Goal: Download file/media

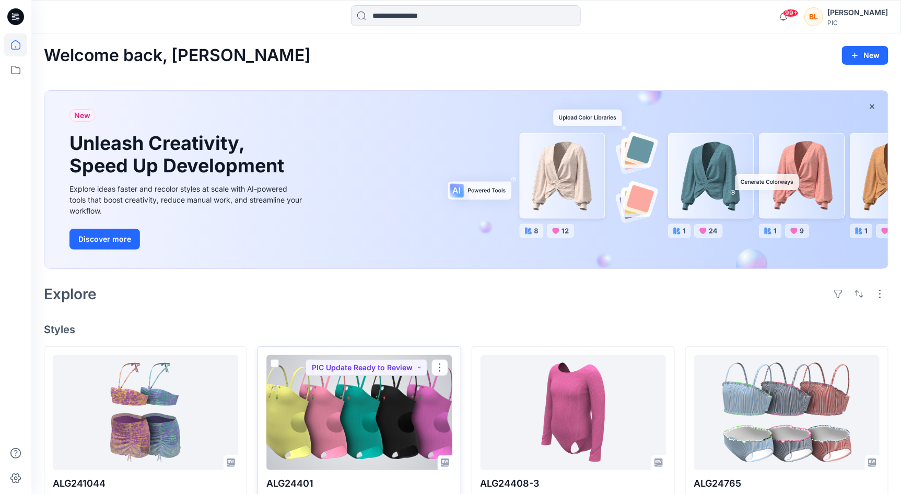
click at [310, 408] on div at bounding box center [358, 412] width 185 height 115
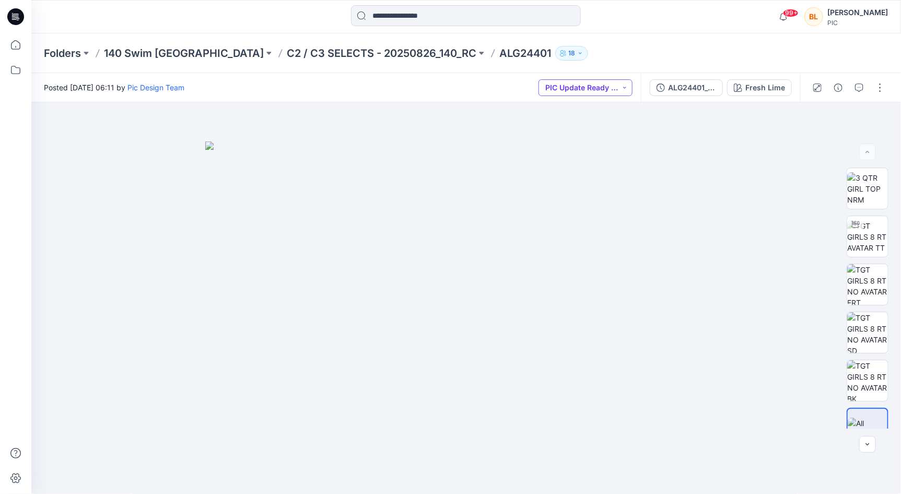
click at [621, 87] on button "PIC Update Ready to Review" at bounding box center [586, 87] width 94 height 17
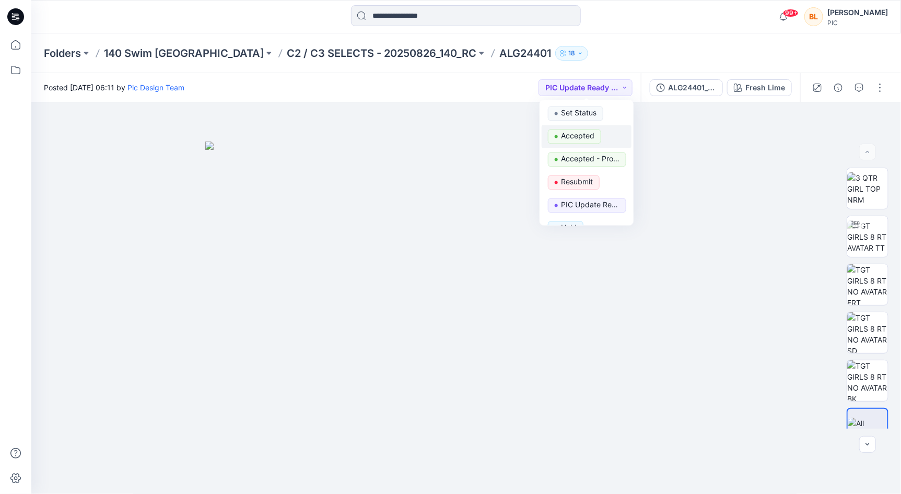
click at [588, 136] on p "Accepted" at bounding box center [577, 137] width 33 height 14
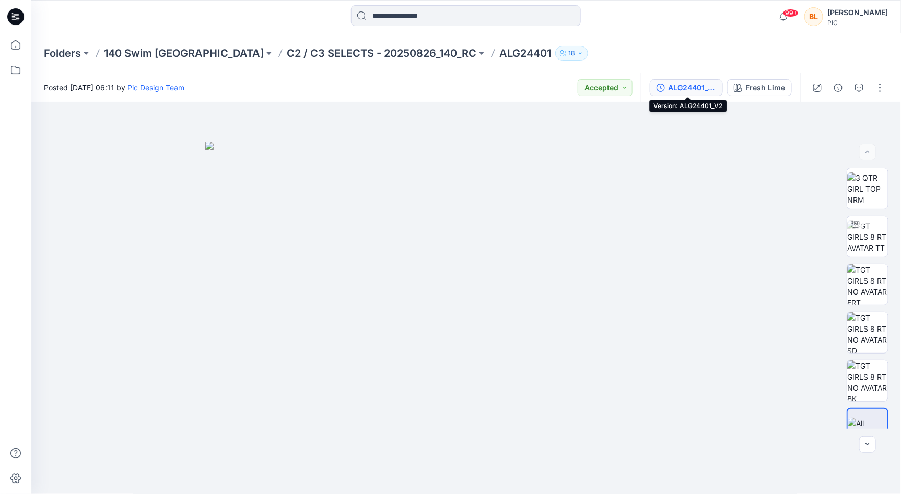
click at [683, 85] on div "ALG24401_V2" at bounding box center [692, 87] width 48 height 11
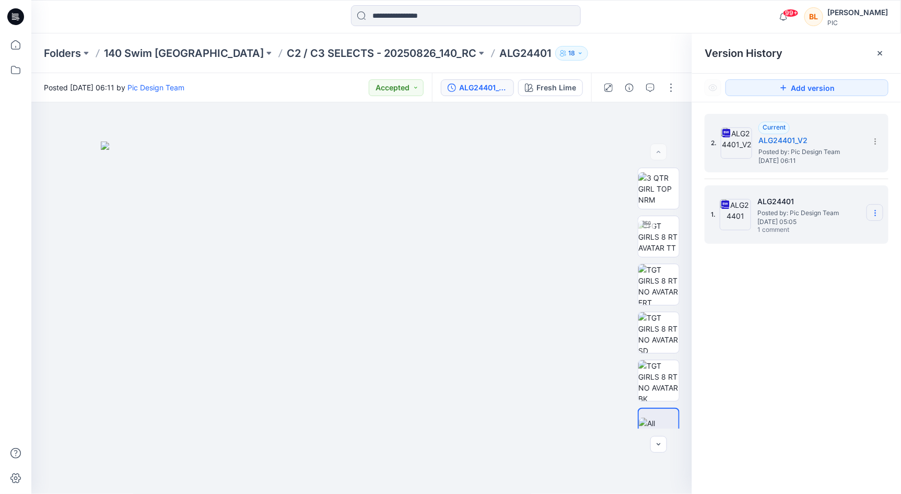
click at [875, 213] on icon at bounding box center [875, 213] width 1 height 1
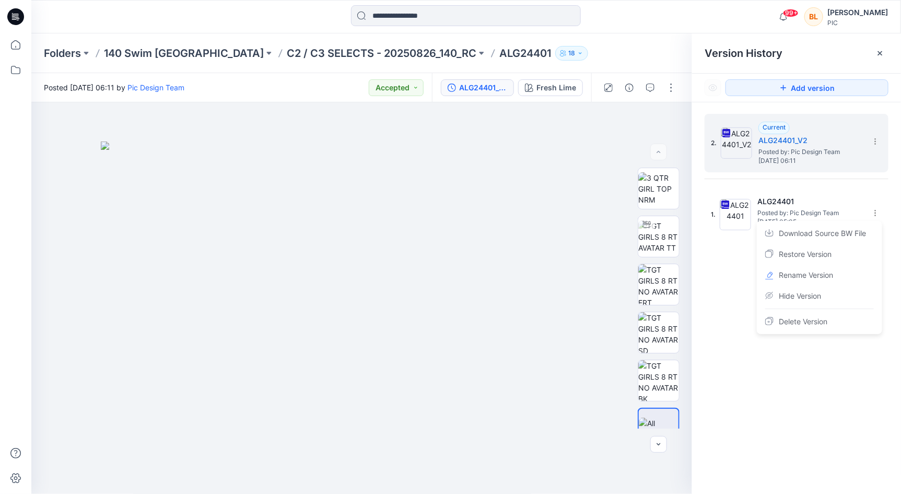
click at [893, 310] on div "2. Current ALG24401_V2 Posted by: Pic Design Team Wednesday, September 03, 2025…" at bounding box center [796, 305] width 209 height 407
click at [872, 142] on icon at bounding box center [875, 141] width 8 height 8
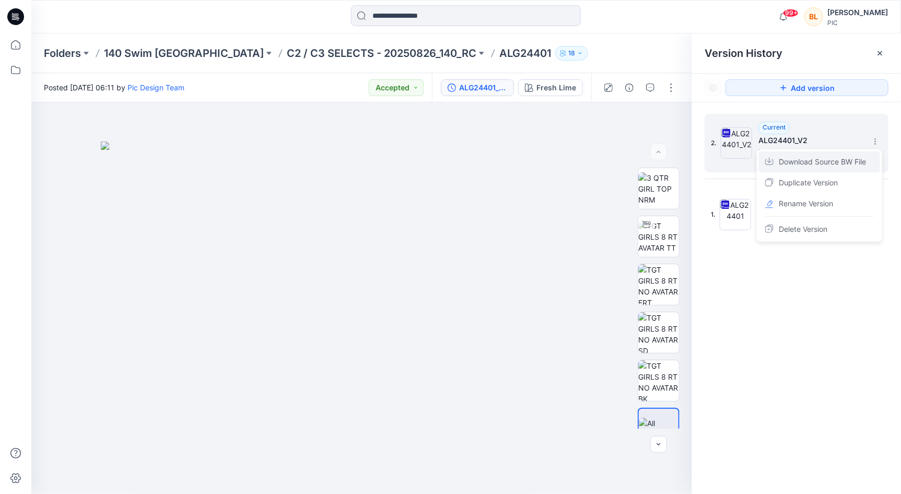
click at [828, 159] on span "Download Source BW File" at bounding box center [822, 162] width 87 height 13
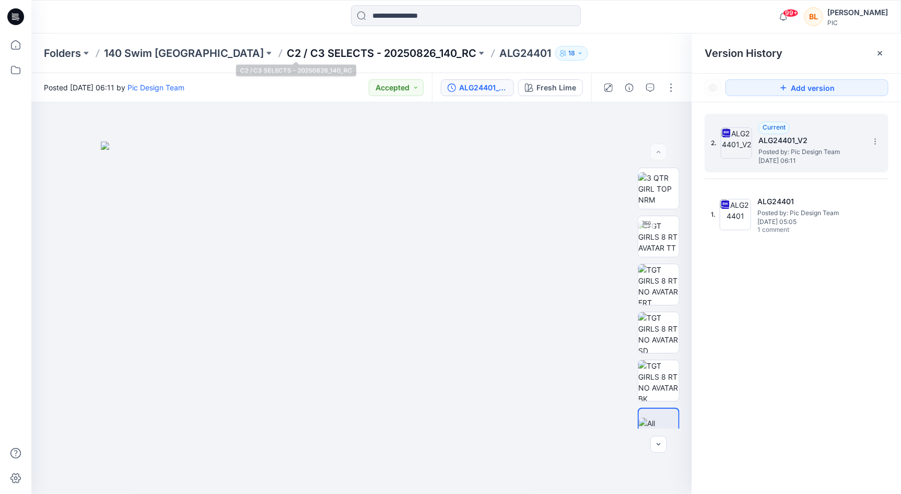
click at [340, 46] on p "C2 / C3 SELECTS - 20250826_140_RC" at bounding box center [382, 53] width 190 height 15
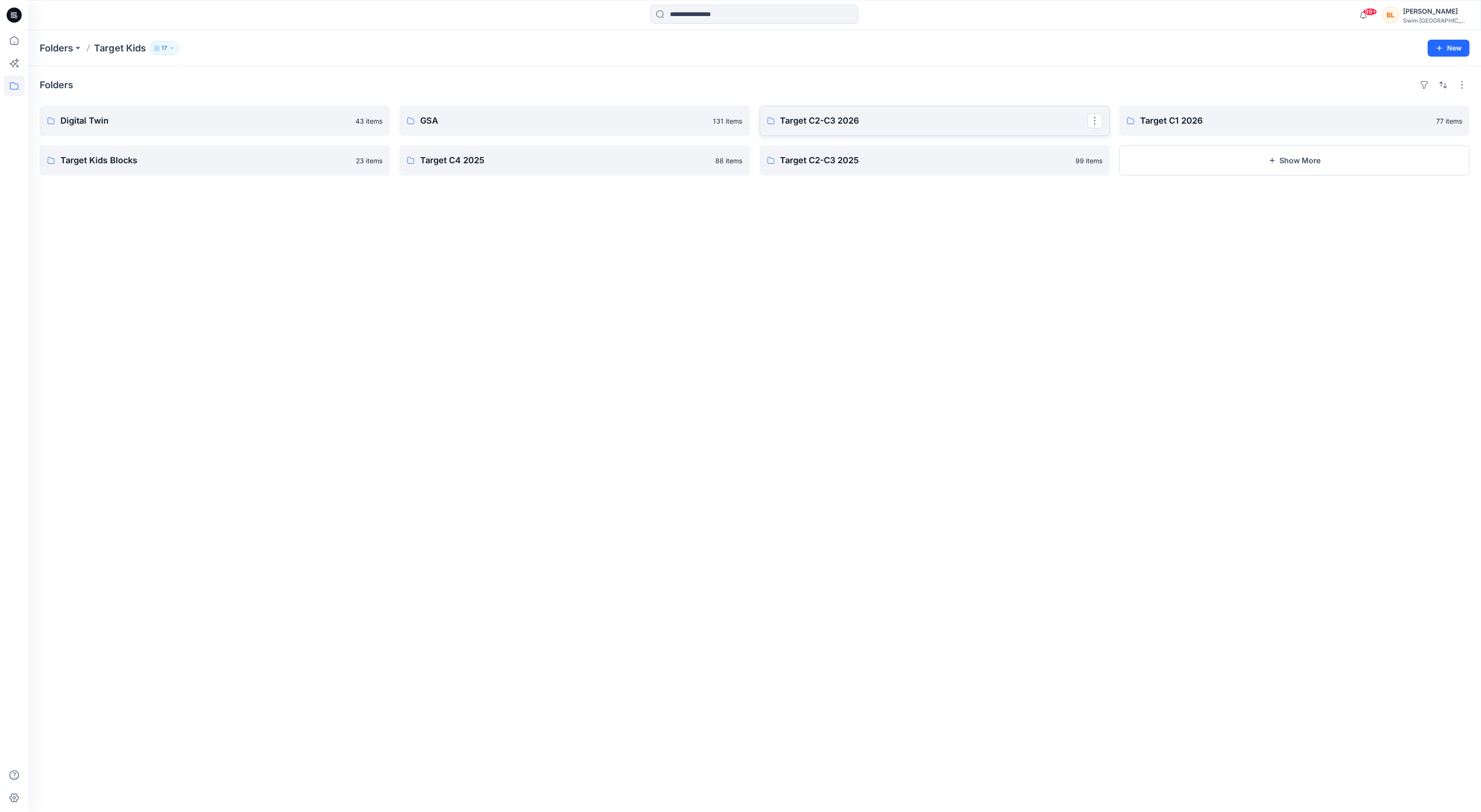
click at [817, 113] on link "Target C2-C3 2026" at bounding box center [934, 120] width 351 height 30
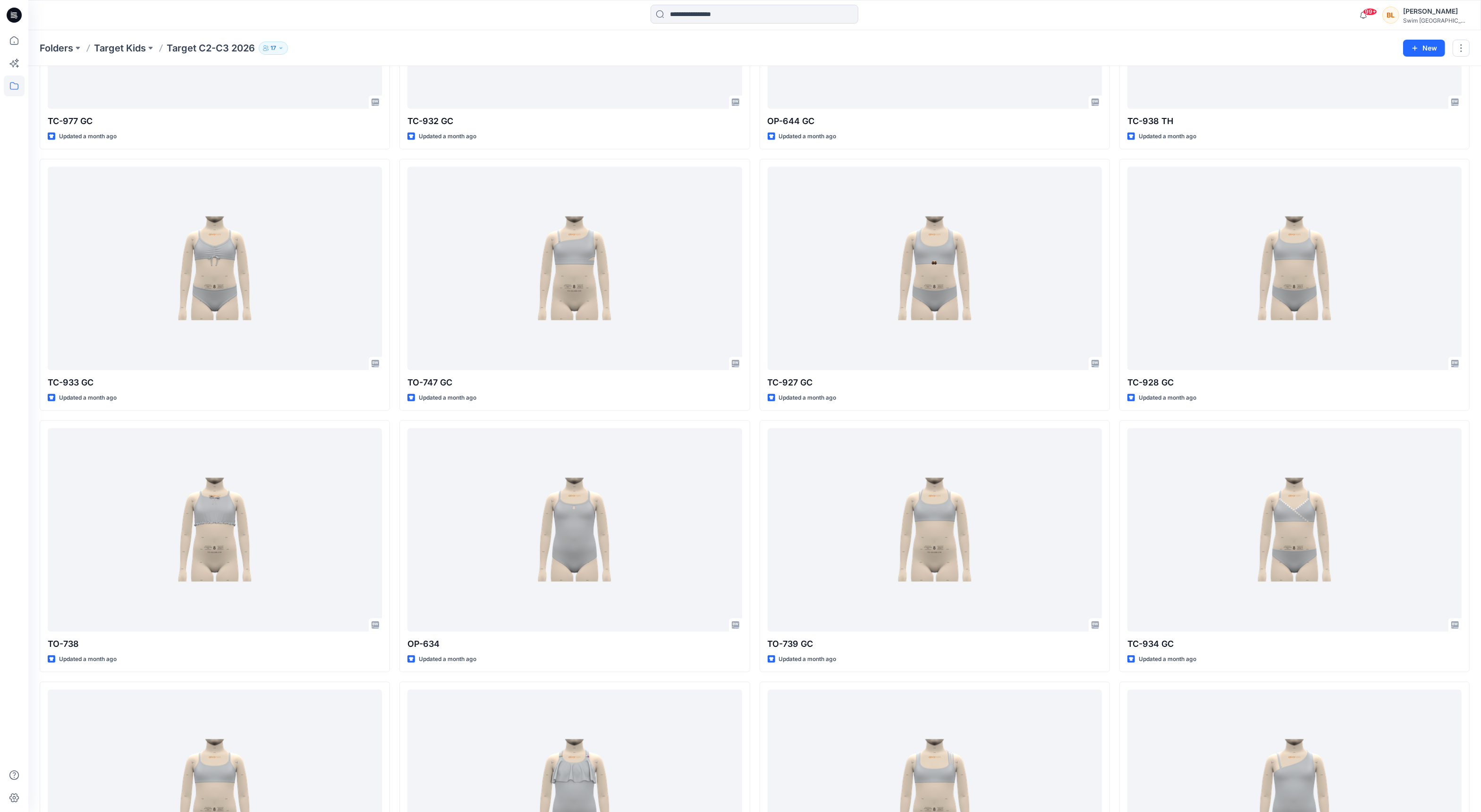
scroll to position [2039, 0]
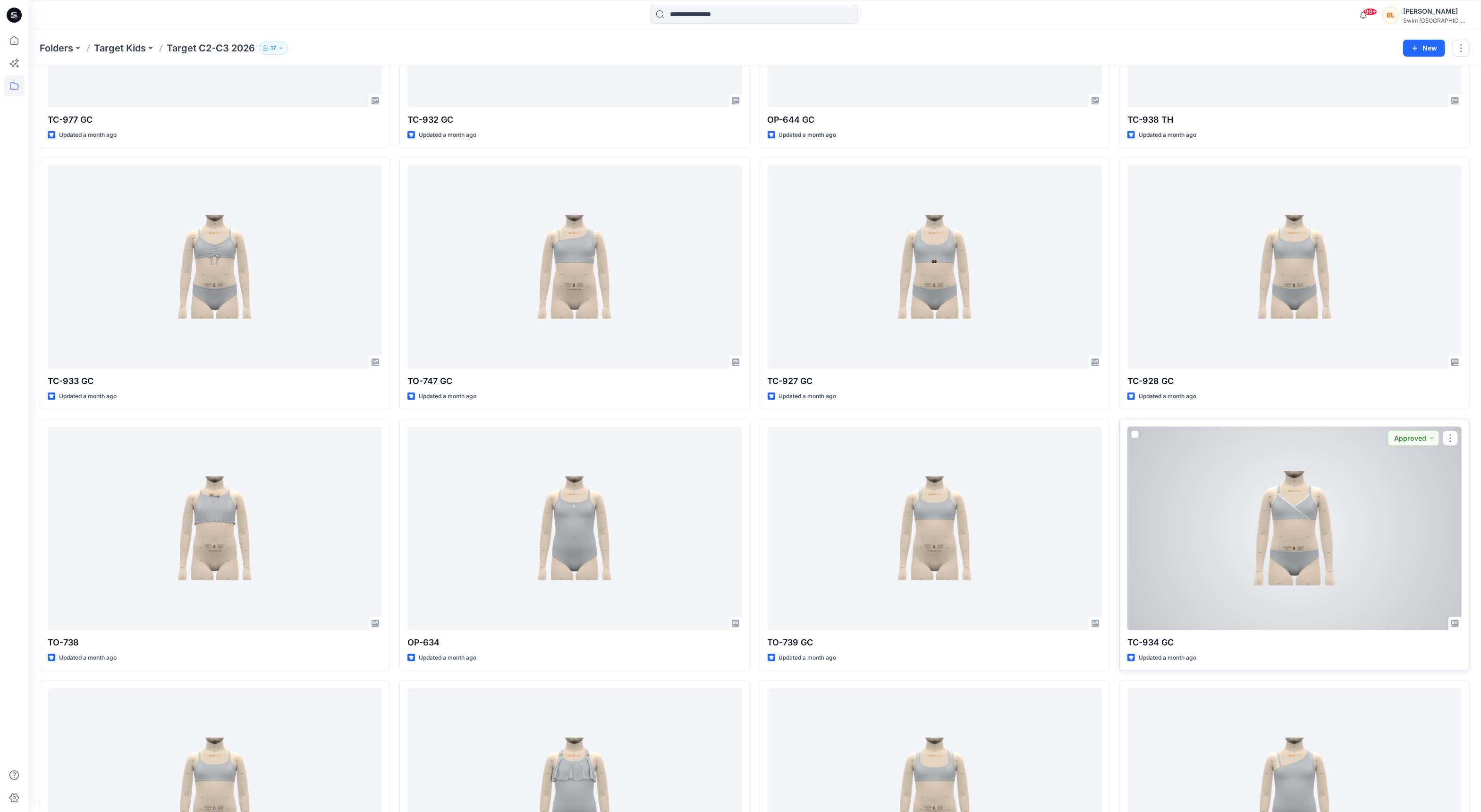
click at [1265, 487] on div at bounding box center [1294, 529] width 334 height 204
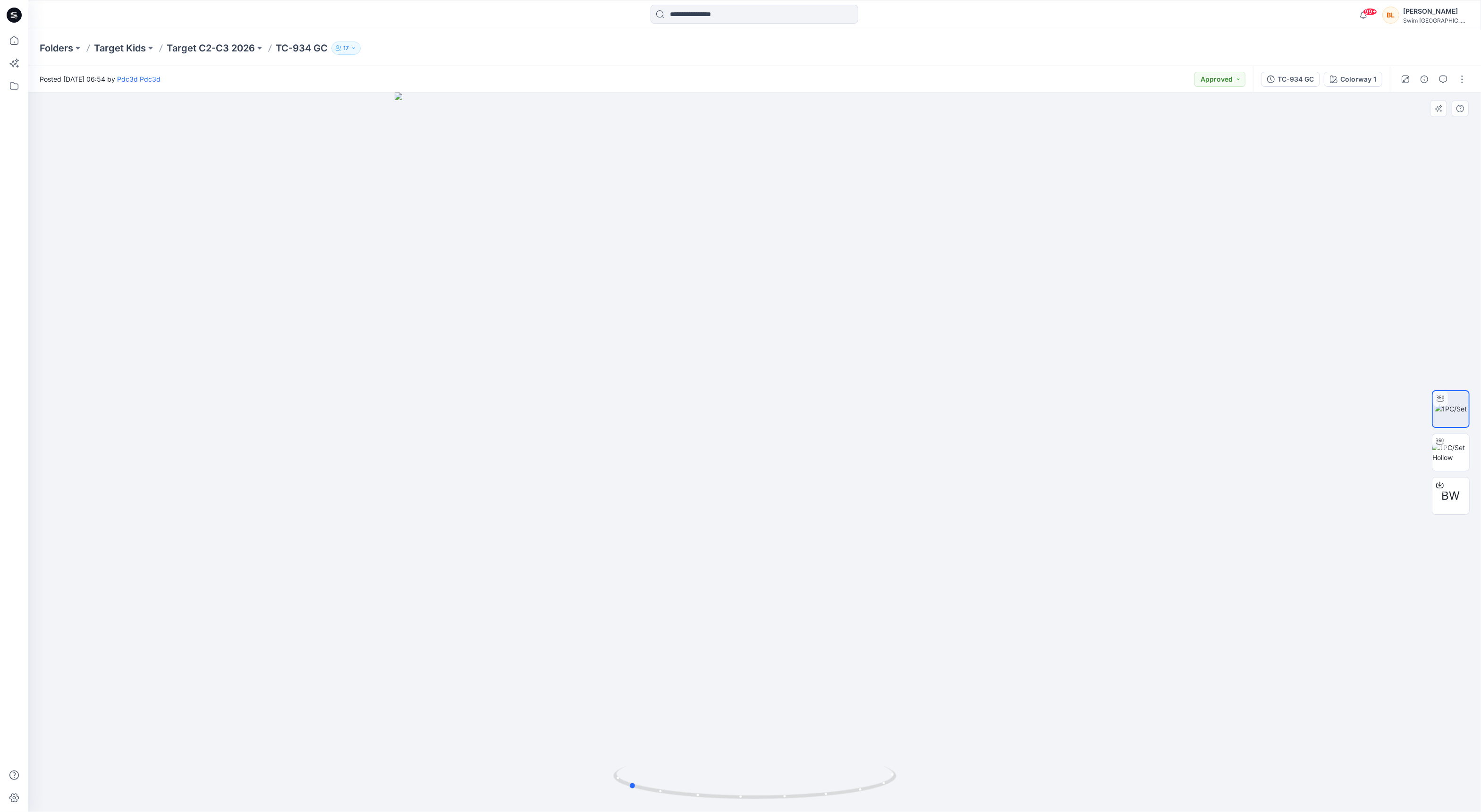
drag, startPoint x: 756, startPoint y: 796, endPoint x: 913, endPoint y: 780, distance: 157.8
click at [913, 780] on div at bounding box center [754, 452] width 1452 height 720
click at [1443, 496] on span "BW" at bounding box center [1450, 496] width 18 height 17
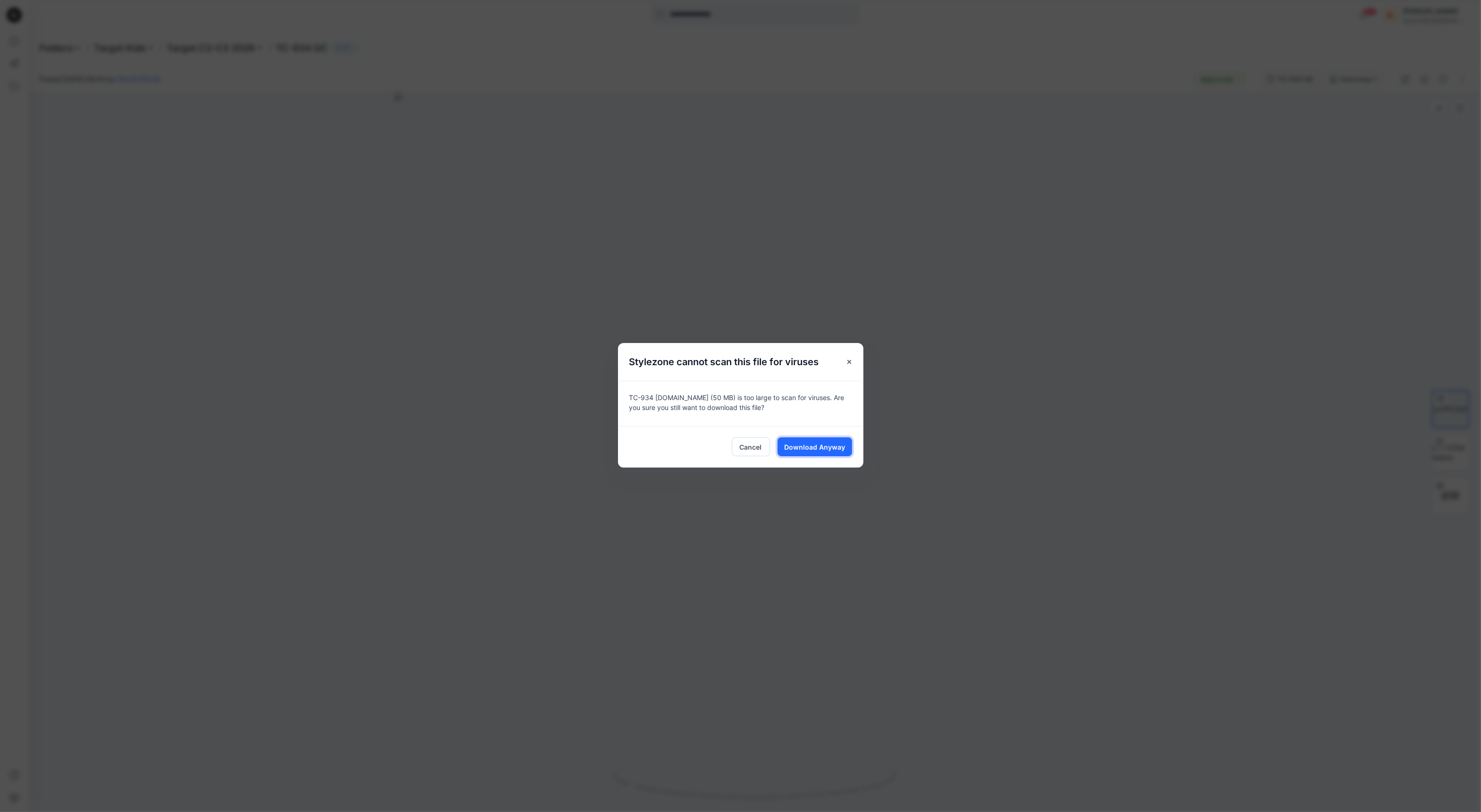
click at [816, 444] on span "Download Anyway" at bounding box center [814, 446] width 61 height 10
